Goal: Information Seeking & Learning: Compare options

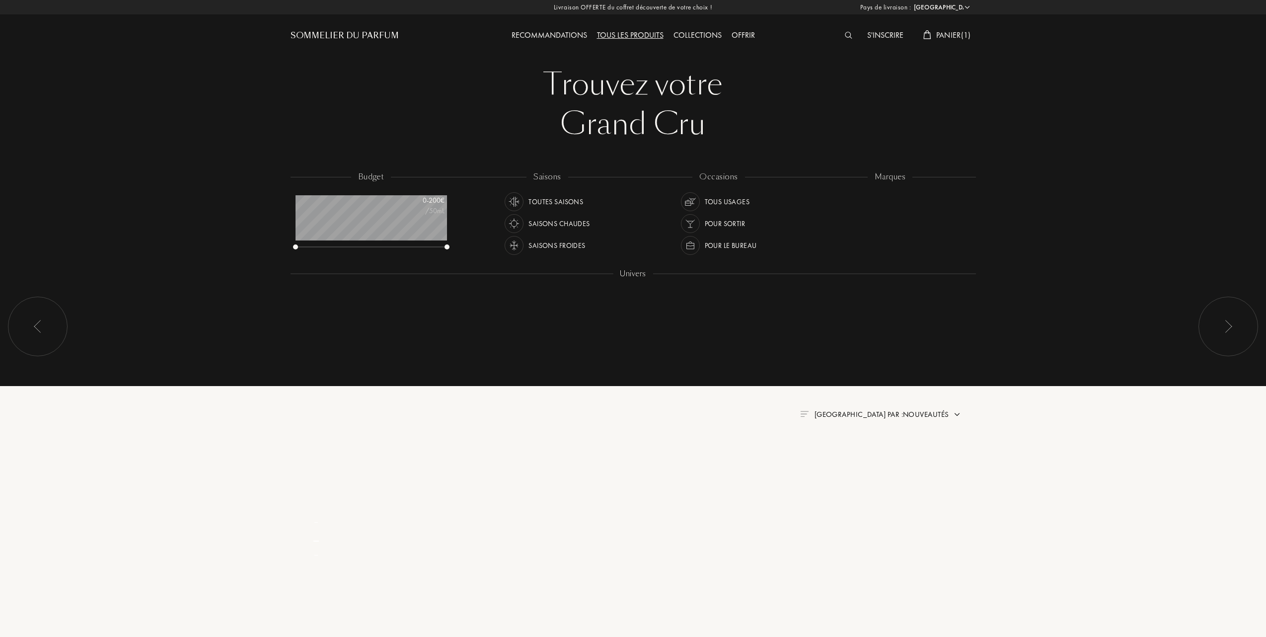
select select "FR"
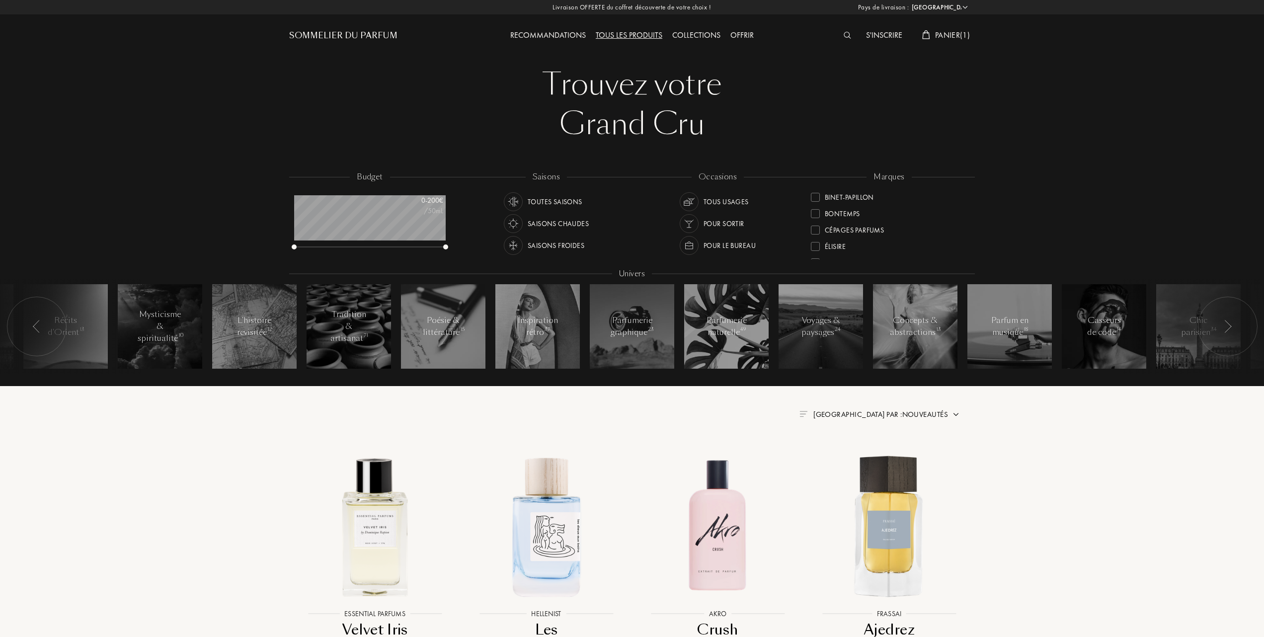
scroll to position [132, 0]
click at [811, 242] on div at bounding box center [815, 245] width 9 height 9
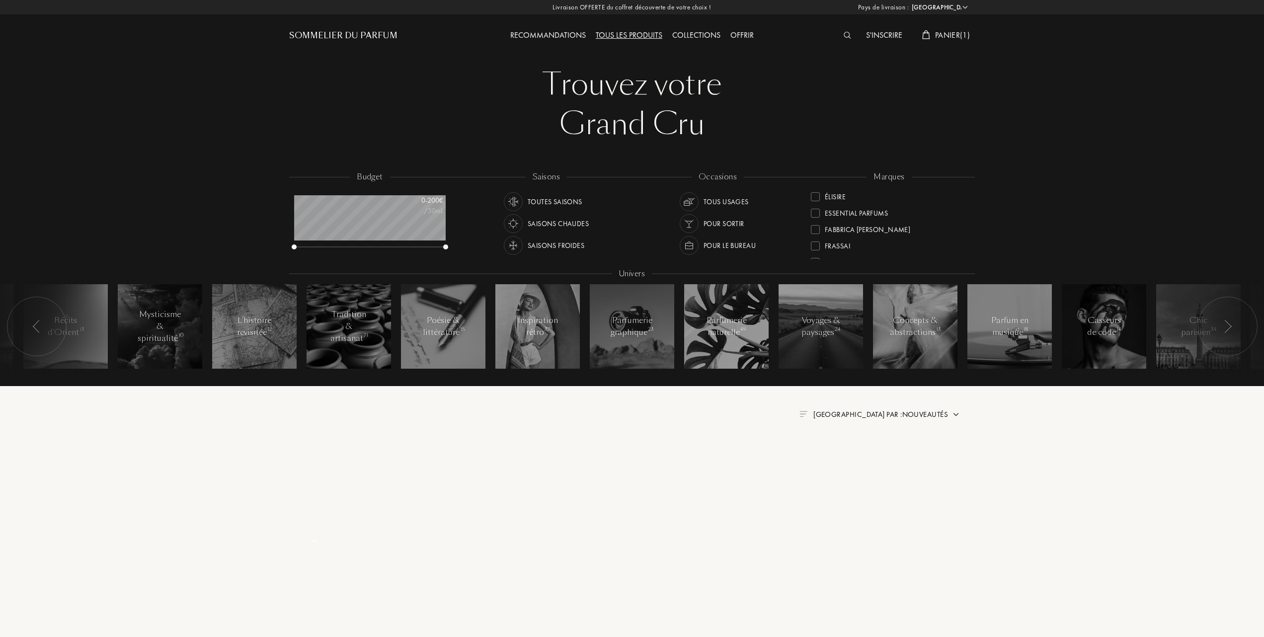
scroll to position [0, 0]
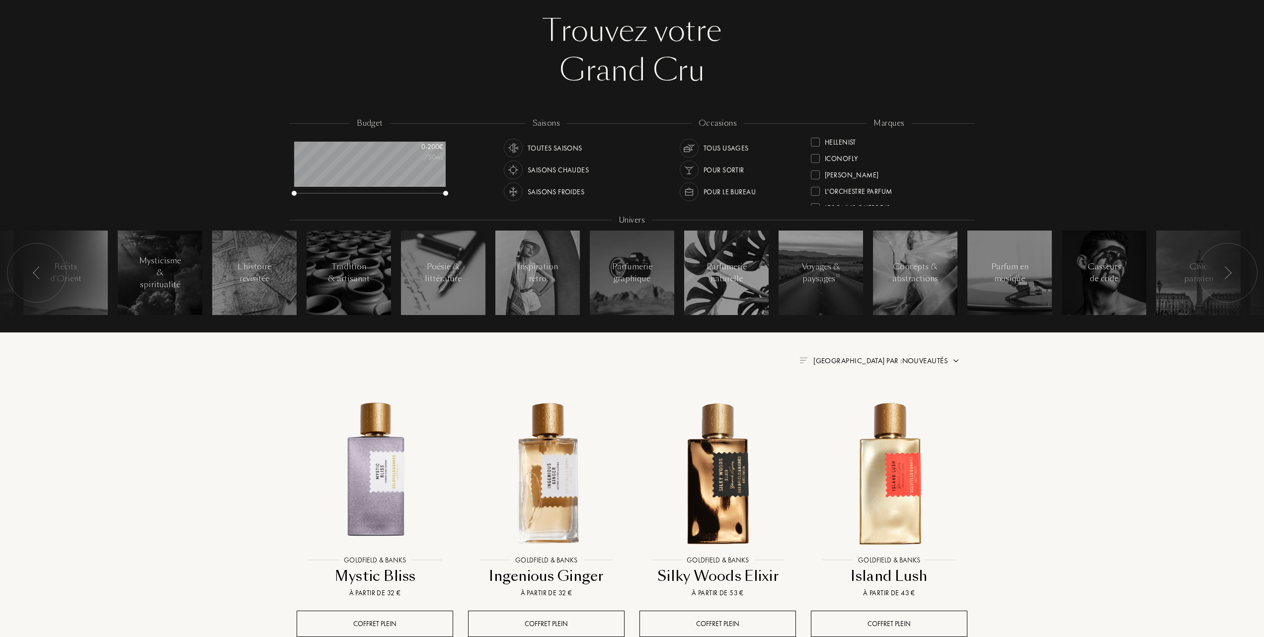
scroll to position [132, 0]
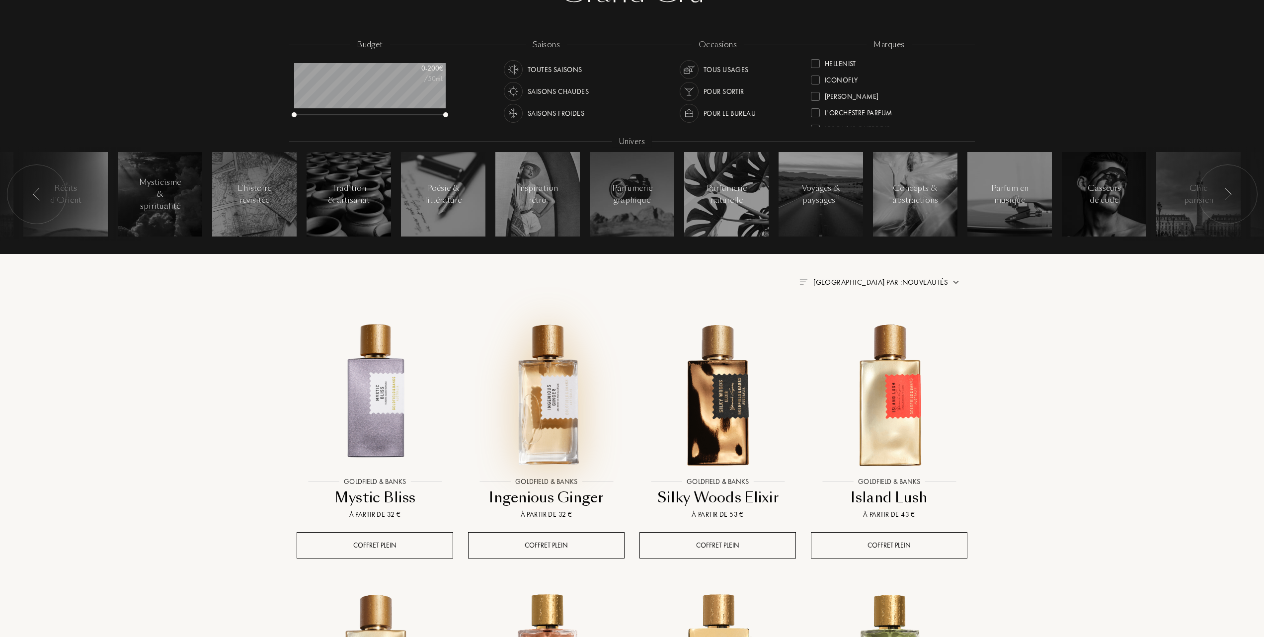
click at [562, 399] on img at bounding box center [546, 393] width 155 height 155
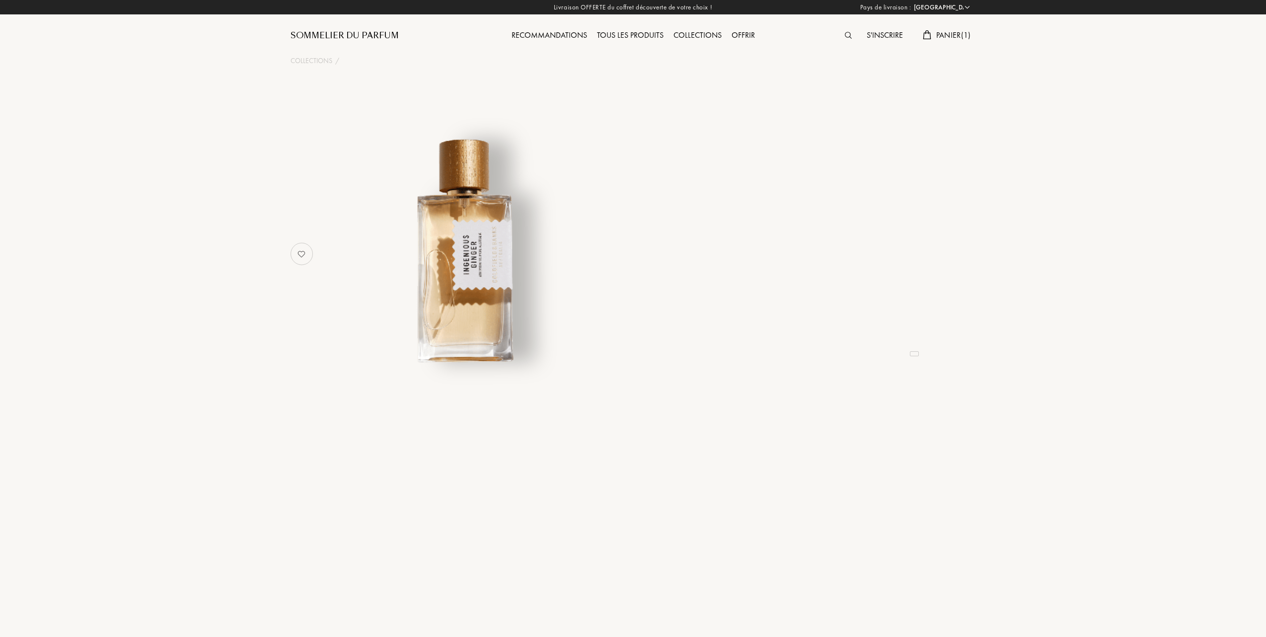
select select "FR"
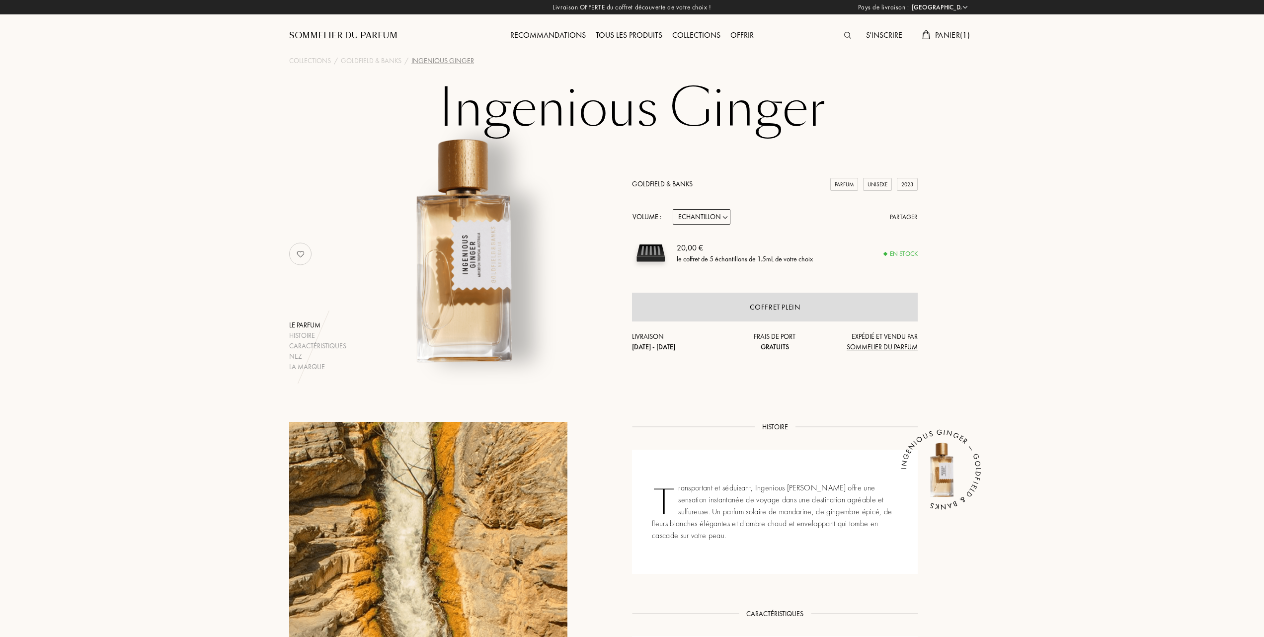
click at [726, 216] on select "Echantillon 10mL 50mL 100mL" at bounding box center [702, 216] width 58 height 15
select select "3"
click at [673, 209] on select "Echantillon 10mL 50mL 100mL" at bounding box center [702, 216] width 58 height 15
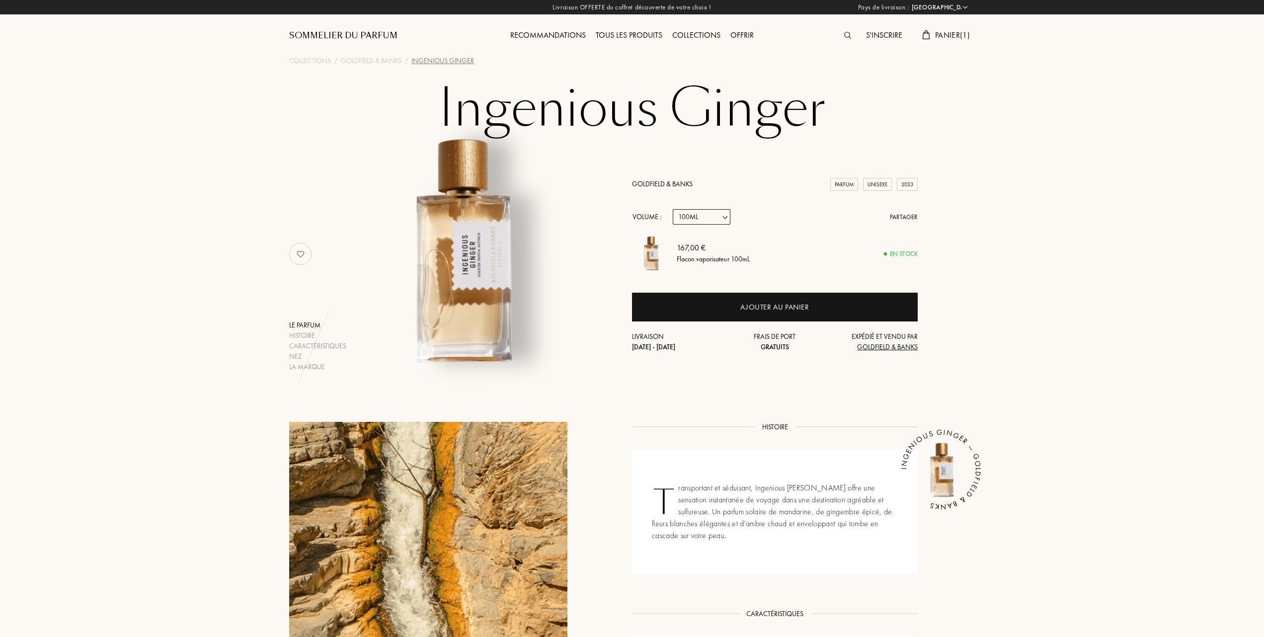
select select "3"
click at [619, 34] on div "Tous les produits" at bounding box center [629, 35] width 77 height 13
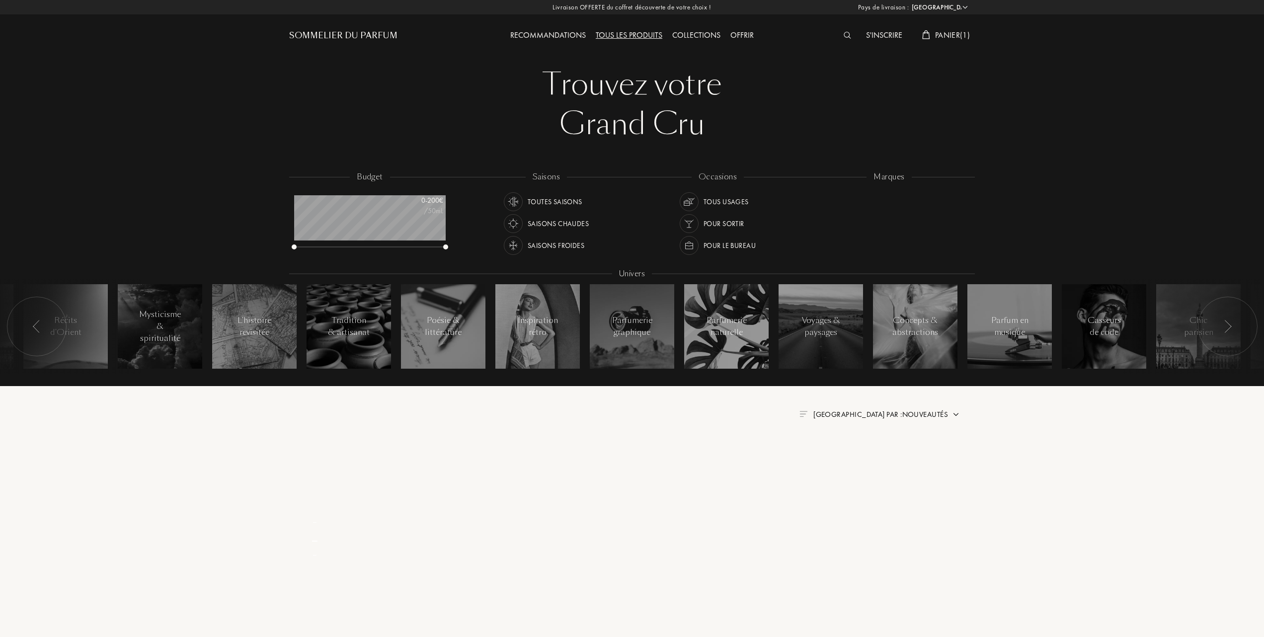
select select "FR"
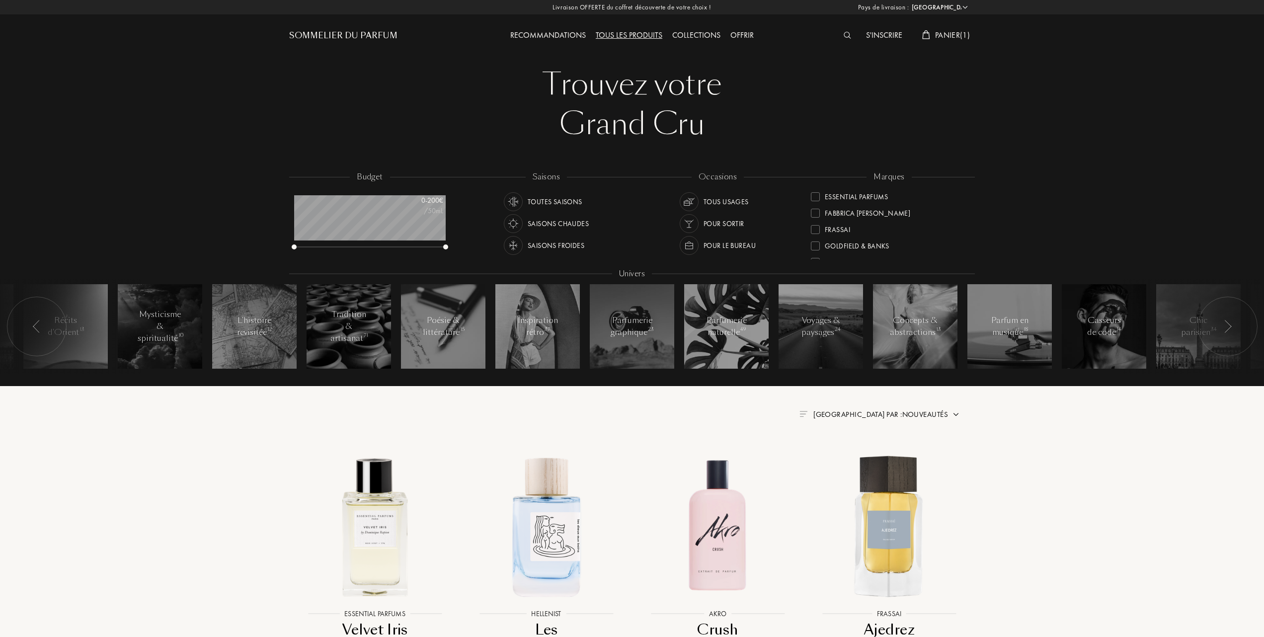
scroll to position [199, 0]
click at [815, 242] on div at bounding box center [815, 244] width 9 height 9
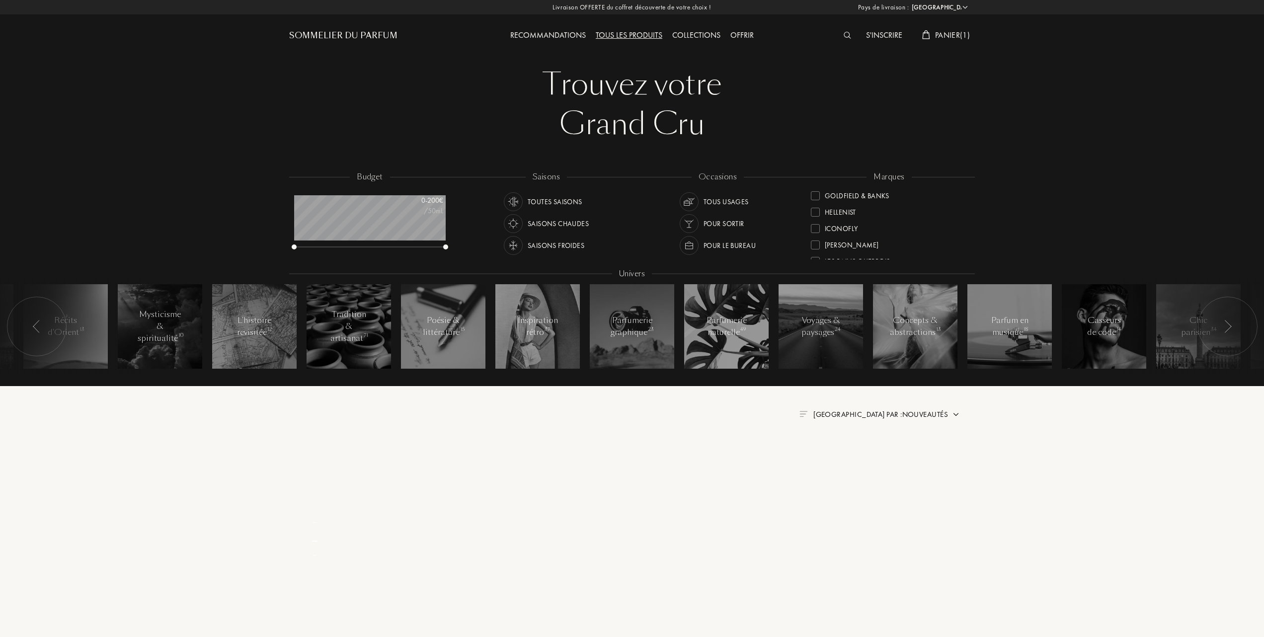
scroll to position [0, 0]
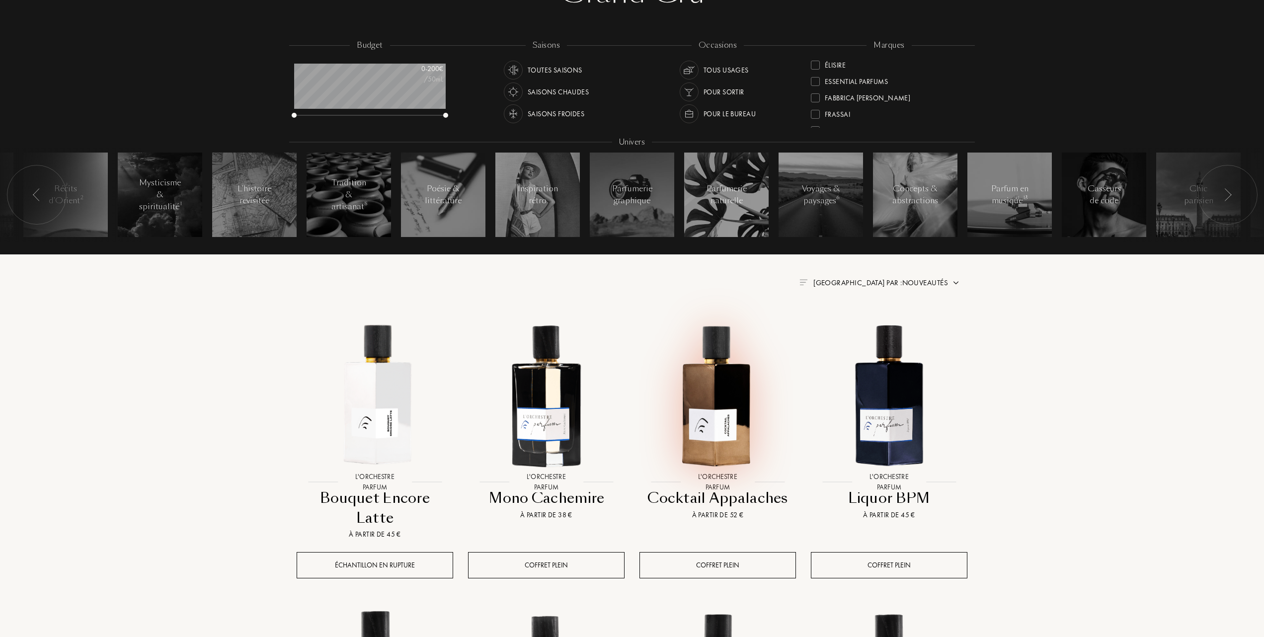
scroll to position [132, 0]
click at [887, 396] on img at bounding box center [889, 393] width 155 height 155
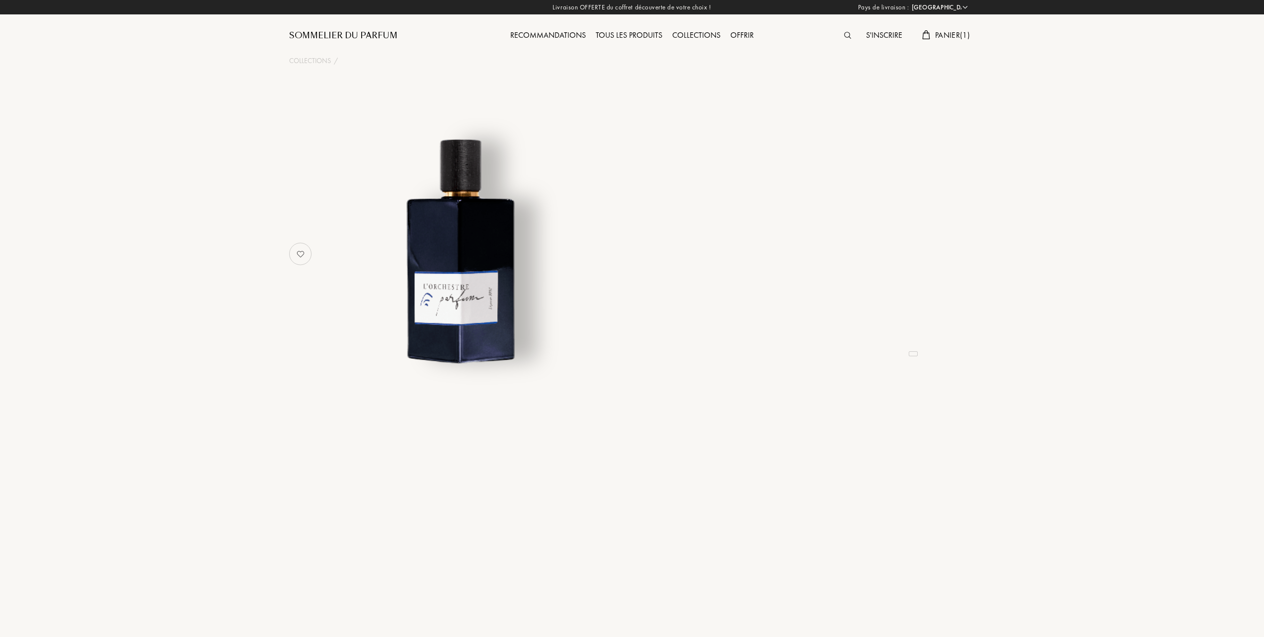
select select "FR"
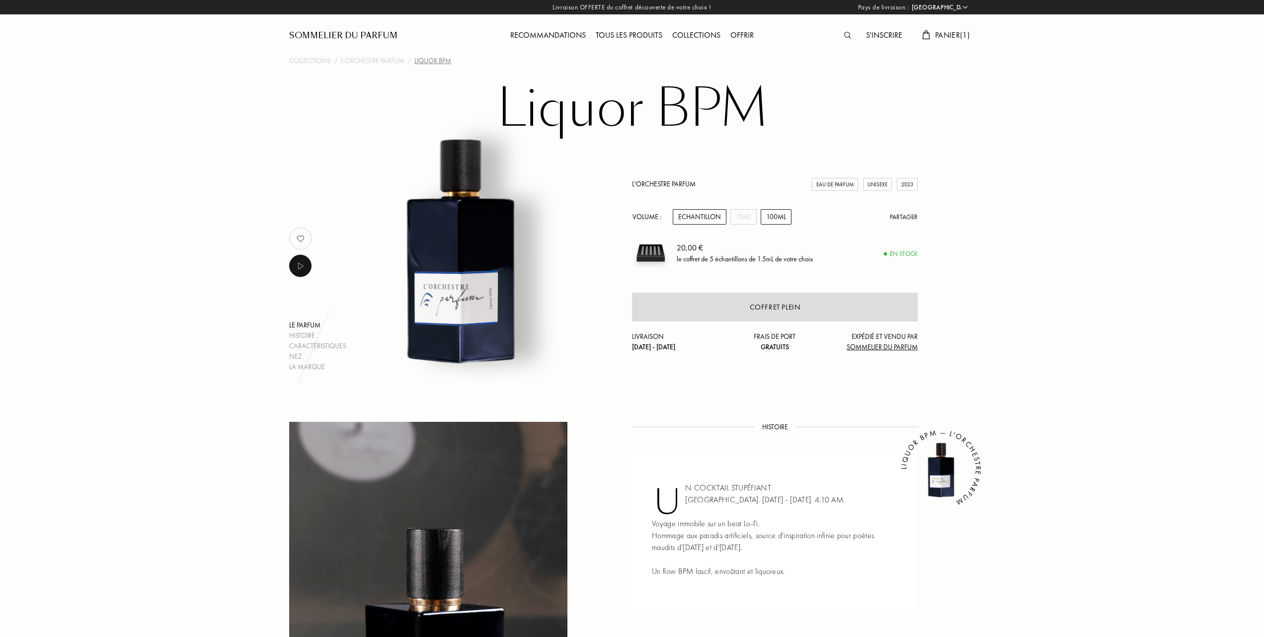
click at [781, 216] on div "100mL" at bounding box center [776, 216] width 31 height 15
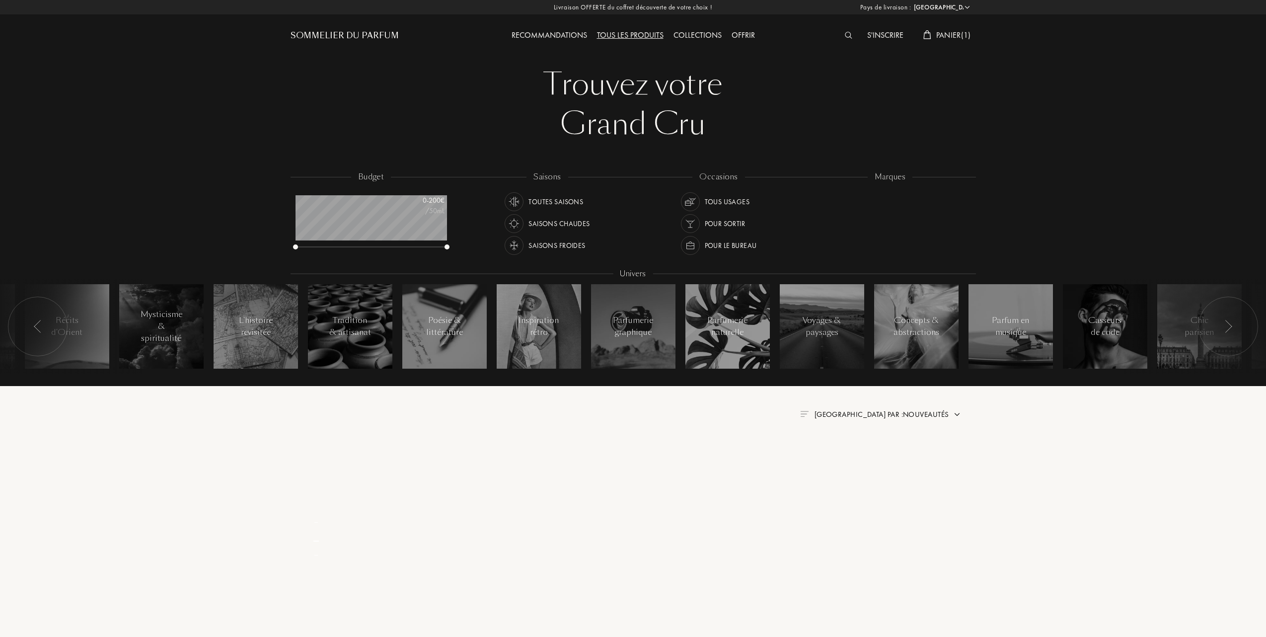
select select "FR"
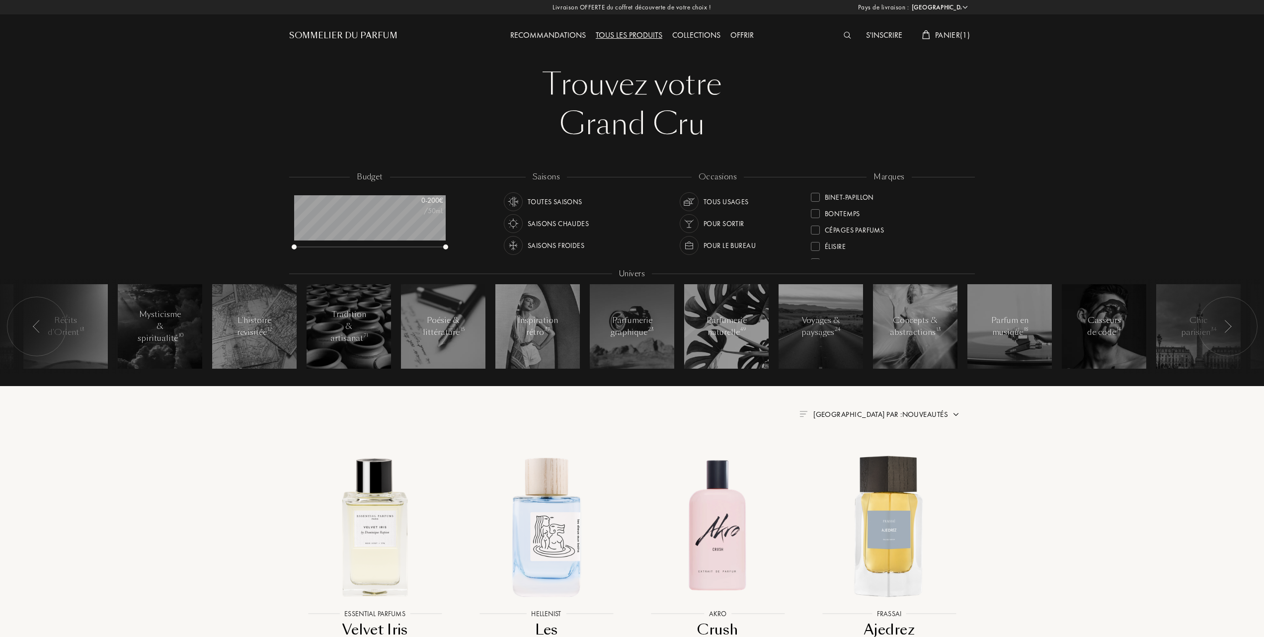
scroll to position [132, 0]
click at [813, 227] on div at bounding box center [815, 229] width 9 height 9
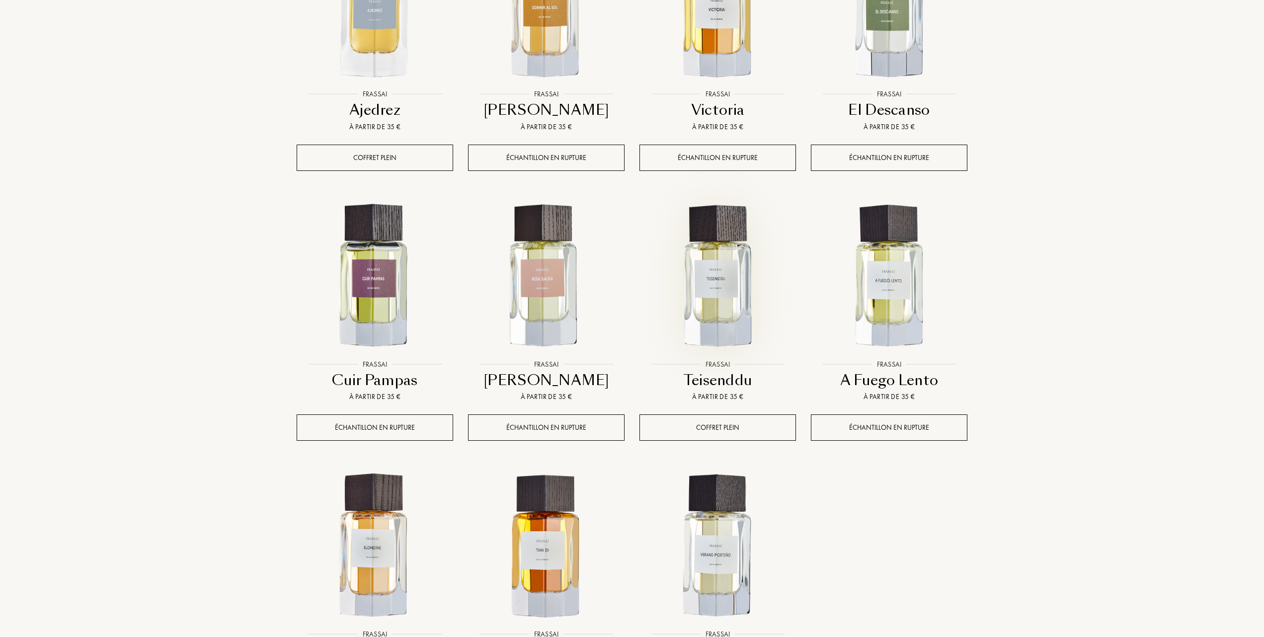
scroll to position [596, 0]
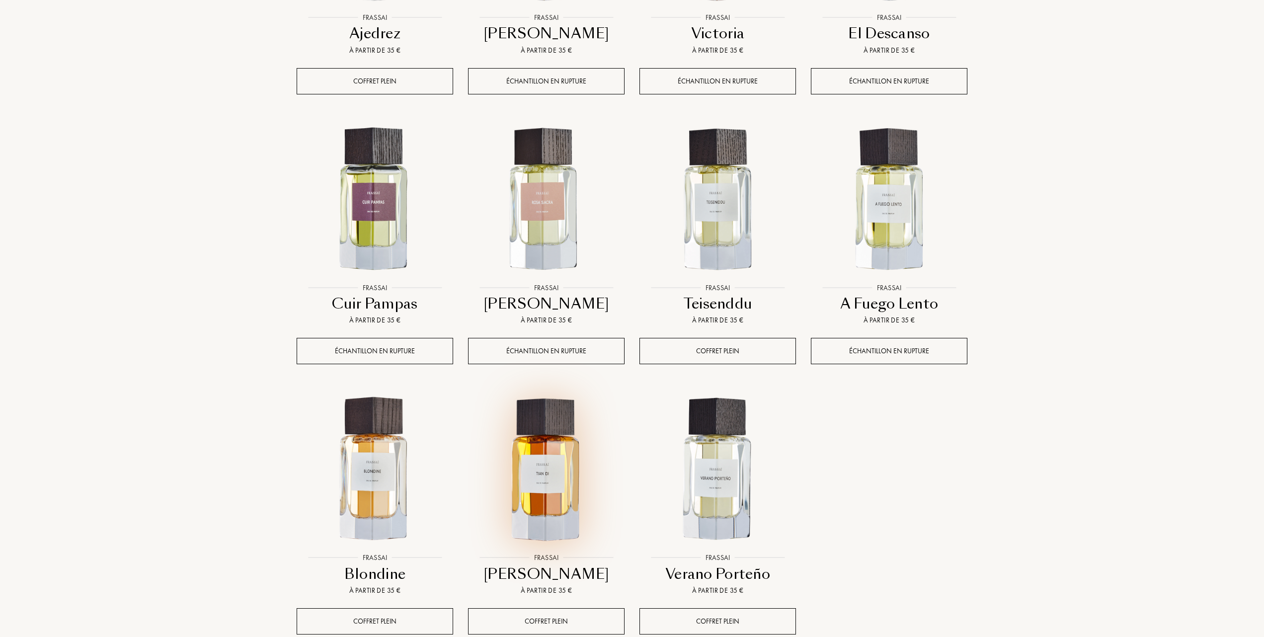
click at [553, 459] on img at bounding box center [546, 469] width 155 height 155
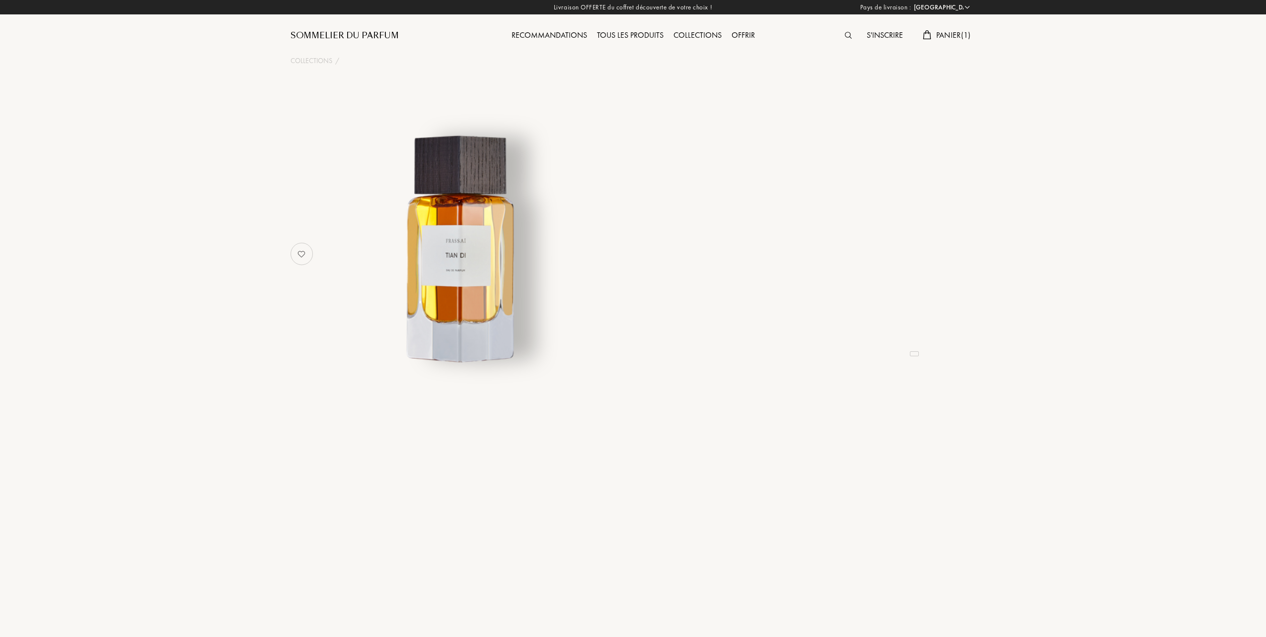
select select "FR"
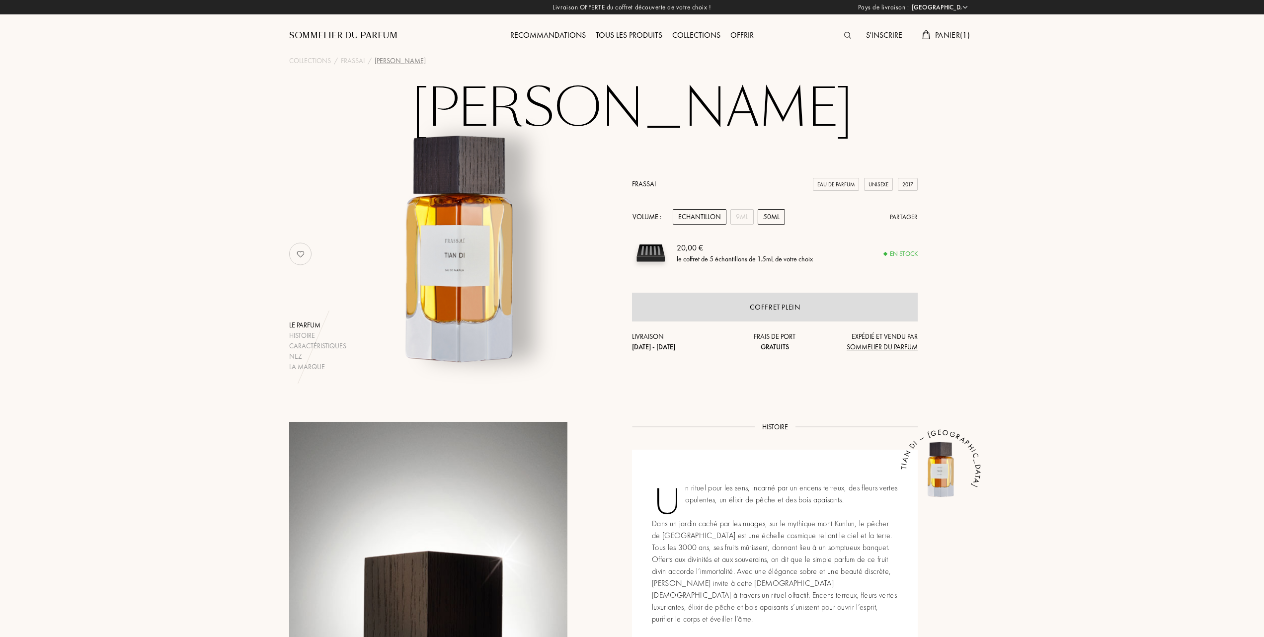
click at [777, 217] on div "50mL" at bounding box center [771, 216] width 27 height 15
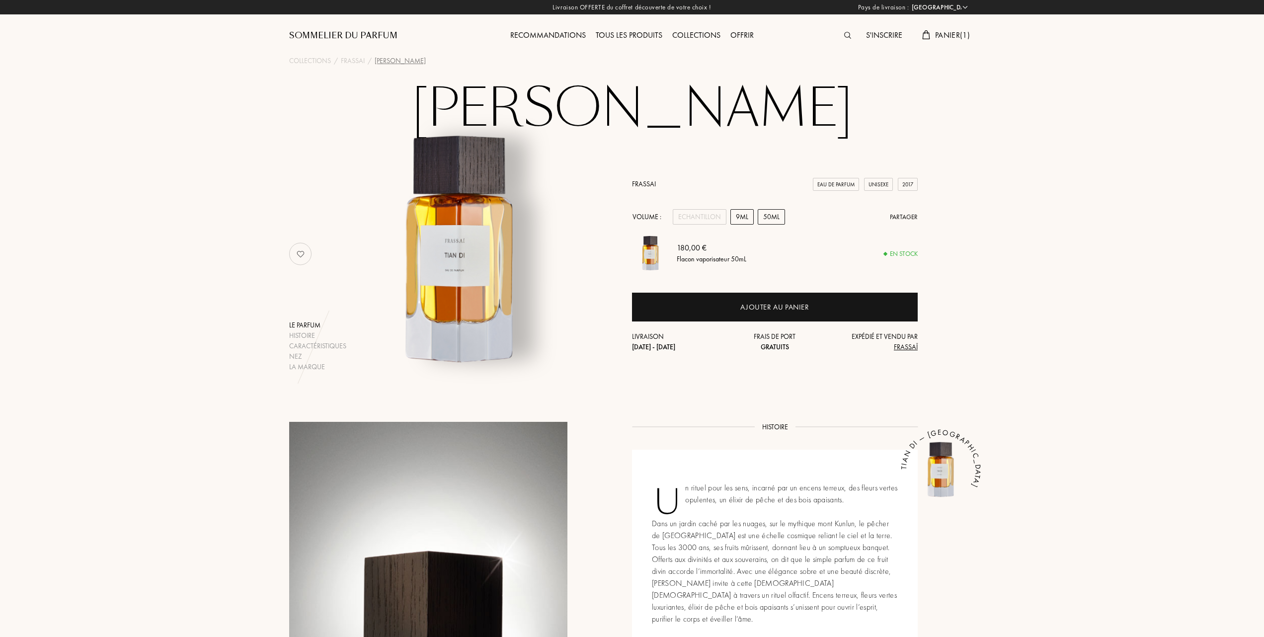
click at [744, 221] on div "9mL" at bounding box center [741, 216] width 23 height 15
